Goal: Navigation & Orientation: Find specific page/section

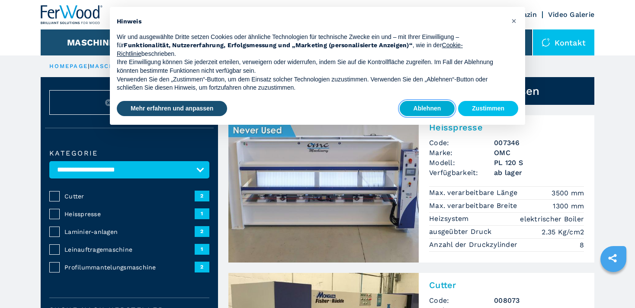
click at [440, 106] on button "Ablehnen" at bounding box center [427, 109] width 55 height 16
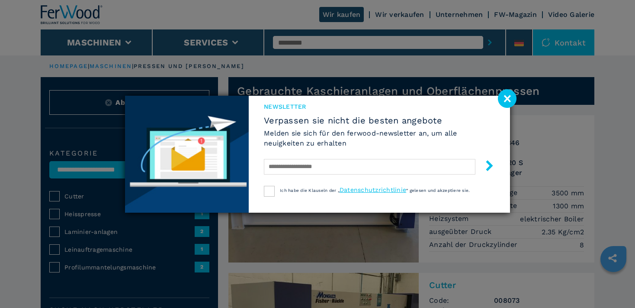
click at [510, 97] on image at bounding box center [507, 98] width 19 height 19
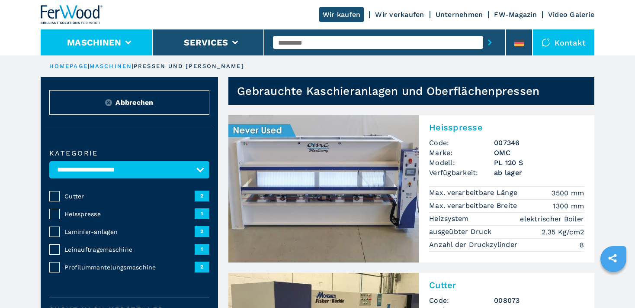
click at [130, 42] on icon at bounding box center [129, 43] width 6 height 4
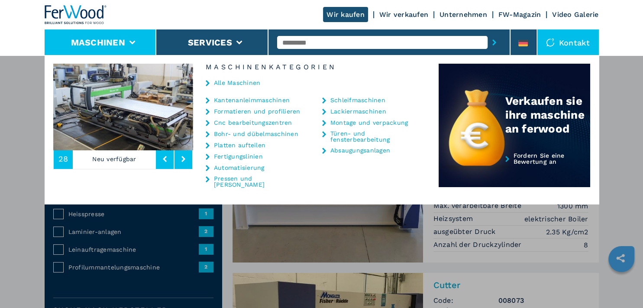
click at [222, 169] on link "Automatisierung" at bounding box center [239, 167] width 51 height 6
click at [209, 168] on icon at bounding box center [208, 168] width 4 height 6
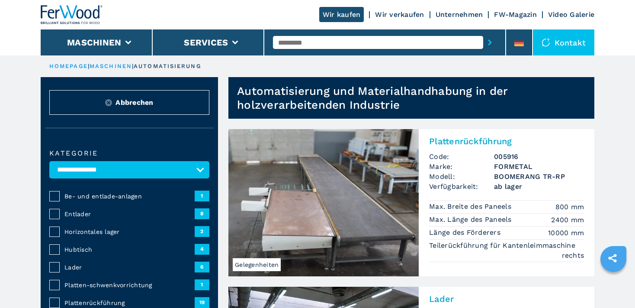
click at [77, 212] on span "Entlader" at bounding box center [130, 214] width 130 height 9
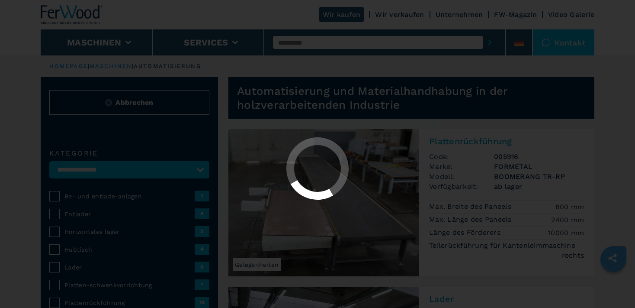
select select "**********"
